Goal: Understand process/instructions: Learn how to perform a task or action

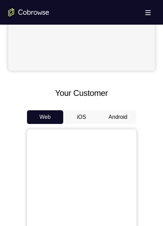
scroll to position [308, 0]
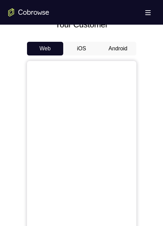
click at [116, 46] on button "Android" at bounding box center [118, 49] width 37 height 14
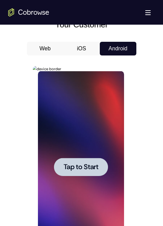
scroll to position [0, 0]
drag, startPoint x: 61, startPoint y: 85, endPoint x: 132, endPoint y: 106, distance: 73.4
click at [148, 77] on div at bounding box center [81, 166] width 147 height 211
click at [94, 151] on div at bounding box center [81, 167] width 86 height 192
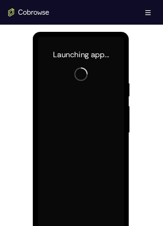
scroll to position [377, 0]
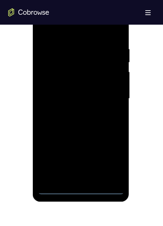
click at [84, 188] on div at bounding box center [81, 99] width 86 height 192
click at [81, 189] on div at bounding box center [81, 99] width 86 height 192
click at [108, 157] on div at bounding box center [81, 99] width 86 height 192
click at [72, 35] on div at bounding box center [81, 99] width 86 height 192
click at [111, 94] on div at bounding box center [81, 99] width 86 height 192
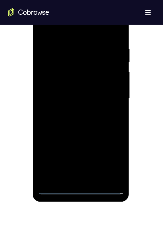
click at [72, 110] on div at bounding box center [81, 99] width 86 height 192
click at [76, 87] on div at bounding box center [81, 99] width 86 height 192
click at [79, 83] on div at bounding box center [81, 99] width 86 height 192
drag, startPoint x: 66, startPoint y: 97, endPoint x: 64, endPoint y: 105, distance: 7.8
click at [66, 97] on div at bounding box center [81, 99] width 86 height 192
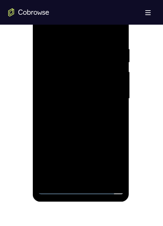
click at [88, 121] on div at bounding box center [81, 99] width 86 height 192
click at [85, 121] on div at bounding box center [81, 99] width 86 height 192
click at [88, 115] on div at bounding box center [81, 99] width 86 height 192
click at [113, 113] on div at bounding box center [81, 99] width 86 height 192
drag, startPoint x: 98, startPoint y: 181, endPoint x: 88, endPoint y: 175, distance: 11.6
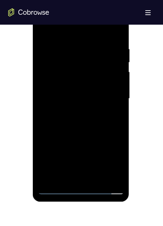
click at [98, 179] on div at bounding box center [81, 99] width 86 height 192
click at [95, 123] on div at bounding box center [81, 99] width 86 height 192
click at [100, 178] on div at bounding box center [81, 99] width 86 height 192
click at [80, 134] on div at bounding box center [81, 99] width 86 height 192
click at [79, 118] on div at bounding box center [81, 99] width 86 height 192
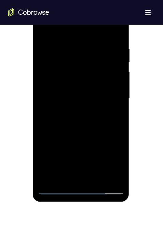
drag, startPoint x: 65, startPoint y: 174, endPoint x: 34, endPoint y: 165, distance: 32.4
click at [65, 174] on div at bounding box center [81, 99] width 86 height 192
click at [110, 114] on div at bounding box center [81, 99] width 86 height 192
click at [114, 116] on div at bounding box center [81, 99] width 86 height 192
click at [59, 114] on div at bounding box center [81, 99] width 86 height 192
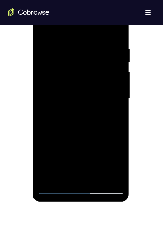
click at [112, 115] on div at bounding box center [81, 99] width 86 height 192
click at [42, 27] on div at bounding box center [81, 99] width 86 height 192
click at [81, 118] on div at bounding box center [81, 99] width 86 height 192
click at [71, 173] on div at bounding box center [81, 99] width 86 height 192
click at [116, 114] on div at bounding box center [81, 99] width 86 height 192
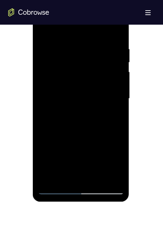
click at [77, 115] on div at bounding box center [81, 99] width 86 height 192
click at [116, 114] on div at bounding box center [81, 99] width 86 height 192
click at [42, 29] on div at bounding box center [81, 99] width 86 height 192
click at [115, 63] on div at bounding box center [81, 99] width 86 height 192
click at [50, 51] on div at bounding box center [81, 99] width 86 height 192
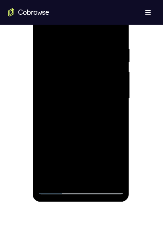
click at [44, 33] on div at bounding box center [81, 99] width 86 height 192
click at [46, 26] on div at bounding box center [81, 99] width 86 height 192
click at [99, 178] on div at bounding box center [81, 99] width 86 height 192
click at [46, 30] on div at bounding box center [81, 99] width 86 height 192
click at [119, 26] on div at bounding box center [81, 99] width 86 height 192
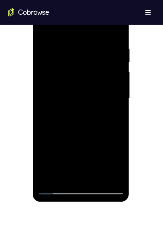
click at [121, 74] on div at bounding box center [81, 99] width 86 height 192
click at [43, 32] on div at bounding box center [81, 99] width 86 height 192
click at [83, 133] on div at bounding box center [81, 99] width 86 height 192
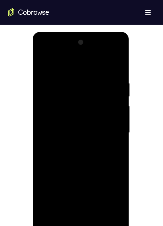
drag, startPoint x: 63, startPoint y: 74, endPoint x: 65, endPoint y: 88, distance: 14.5
click at [63, 74] on div at bounding box center [81, 133] width 86 height 192
click at [70, 189] on div at bounding box center [81, 133] width 86 height 192
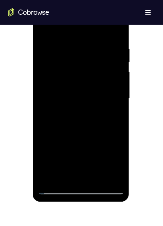
scroll to position [411, 0]
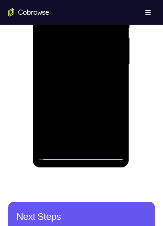
click at [101, 144] on div at bounding box center [81, 64] width 86 height 192
